Goal: Use online tool/utility: Utilize a website feature to perform a specific function

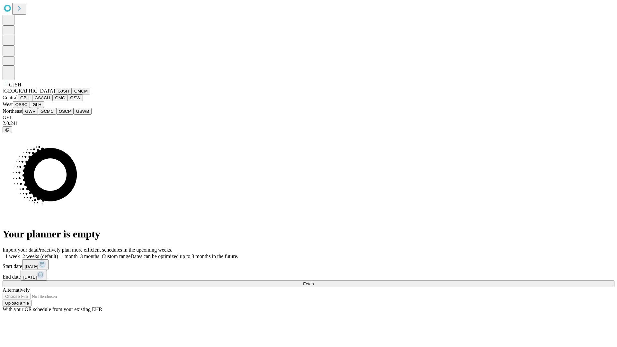
click at [55, 94] on button "GJSH" at bounding box center [63, 91] width 17 height 7
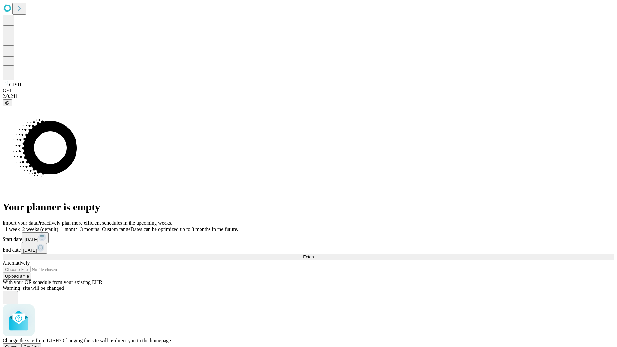
click at [39, 345] on span "Confirm" at bounding box center [31, 347] width 15 height 5
click at [58, 227] on label "2 weeks (default)" at bounding box center [39, 229] width 38 height 5
click at [314, 255] on span "Fetch" at bounding box center [308, 257] width 11 height 5
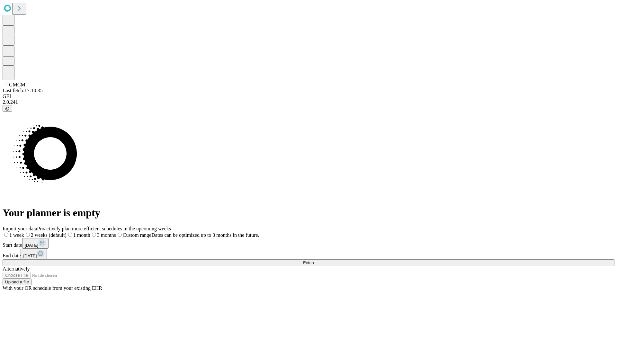
click at [314, 260] on span "Fetch" at bounding box center [308, 262] width 11 height 5
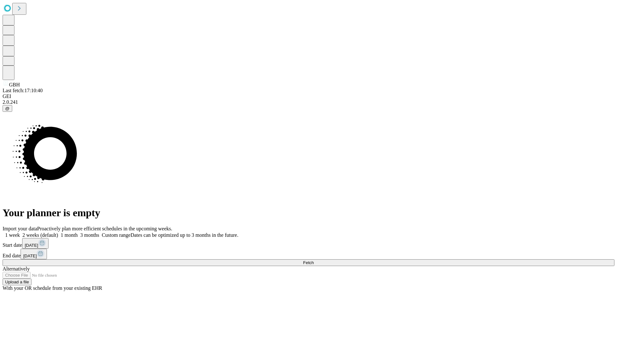
click at [58, 232] on label "2 weeks (default)" at bounding box center [39, 234] width 38 height 5
click at [314, 260] on span "Fetch" at bounding box center [308, 262] width 11 height 5
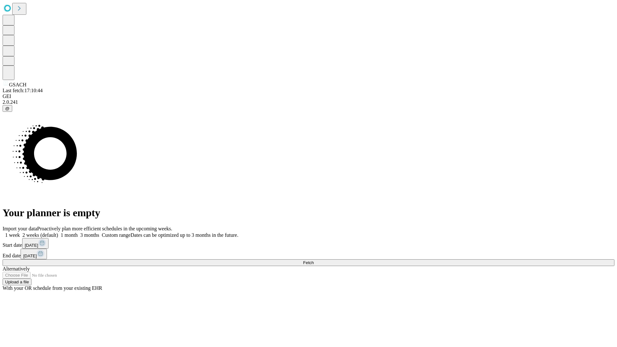
click at [58, 232] on label "2 weeks (default)" at bounding box center [39, 234] width 38 height 5
click at [314, 260] on span "Fetch" at bounding box center [308, 262] width 11 height 5
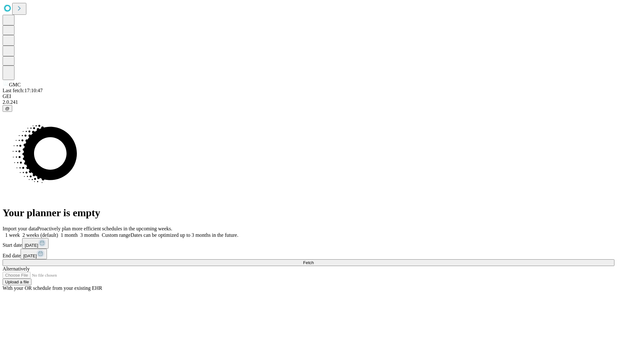
click at [58, 232] on label "2 weeks (default)" at bounding box center [39, 234] width 38 height 5
click at [314, 260] on span "Fetch" at bounding box center [308, 262] width 11 height 5
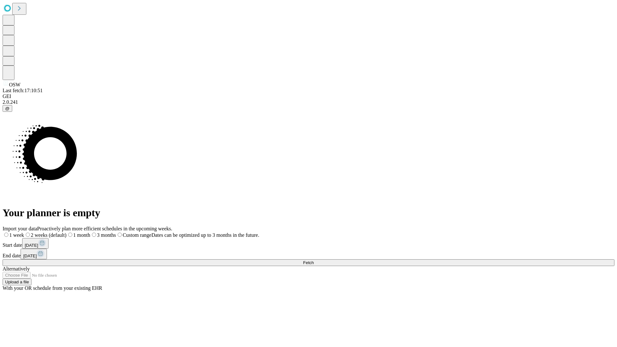
click at [67, 232] on label "2 weeks (default)" at bounding box center [45, 234] width 42 height 5
click at [314, 260] on span "Fetch" at bounding box center [308, 262] width 11 height 5
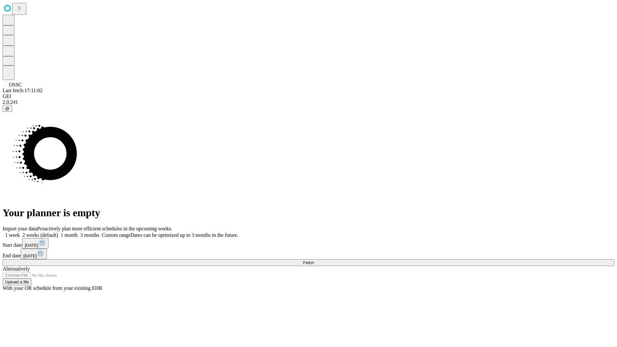
click at [58, 232] on label "2 weeks (default)" at bounding box center [39, 234] width 38 height 5
click at [314, 260] on span "Fetch" at bounding box center [308, 262] width 11 height 5
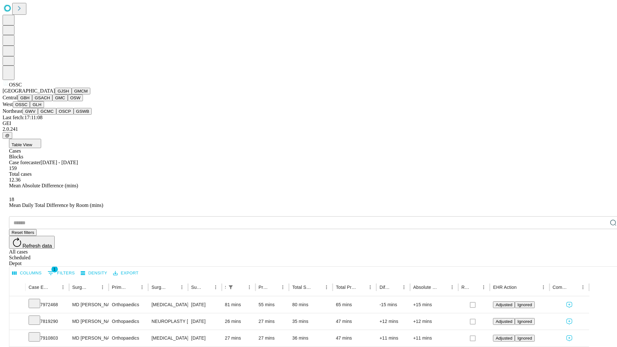
click at [44, 108] on button "GLH" at bounding box center [37, 104] width 14 height 7
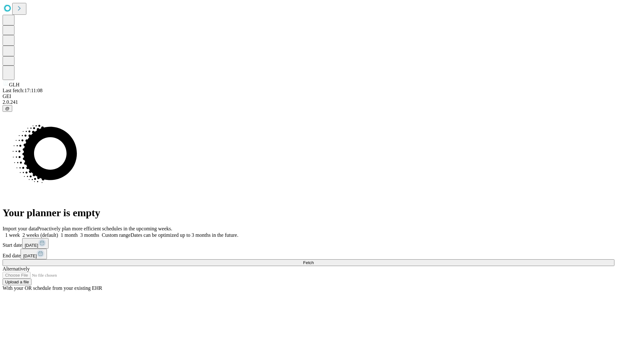
click at [58, 232] on label "2 weeks (default)" at bounding box center [39, 234] width 38 height 5
click at [314, 260] on span "Fetch" at bounding box center [308, 262] width 11 height 5
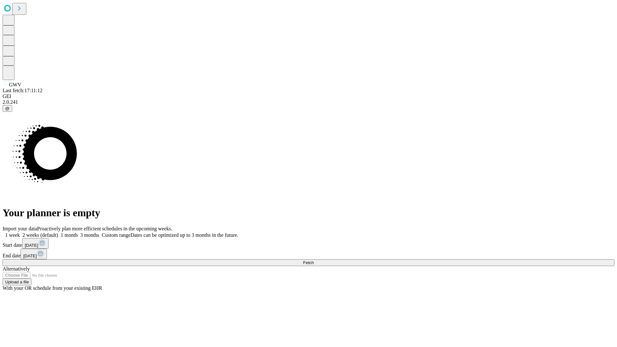
click at [58, 232] on label "2 weeks (default)" at bounding box center [39, 234] width 38 height 5
click at [314, 260] on span "Fetch" at bounding box center [308, 262] width 11 height 5
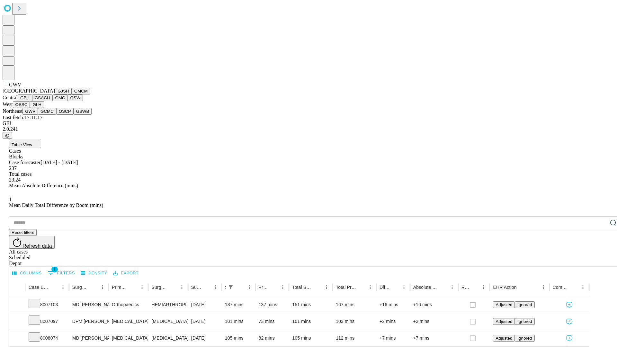
click at [50, 115] on button "GCMC" at bounding box center [47, 111] width 18 height 7
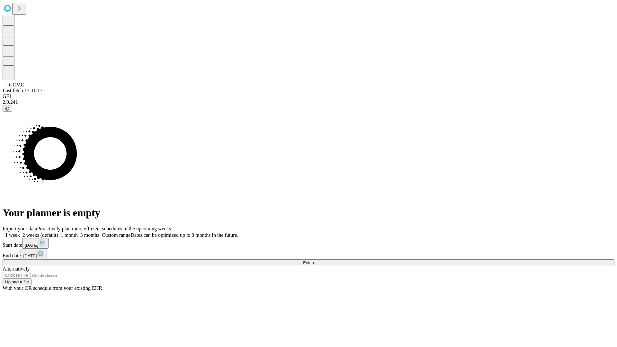
click at [58, 232] on label "2 weeks (default)" at bounding box center [39, 234] width 38 height 5
click at [314, 260] on span "Fetch" at bounding box center [308, 262] width 11 height 5
